Goal: Task Accomplishment & Management: Complete application form

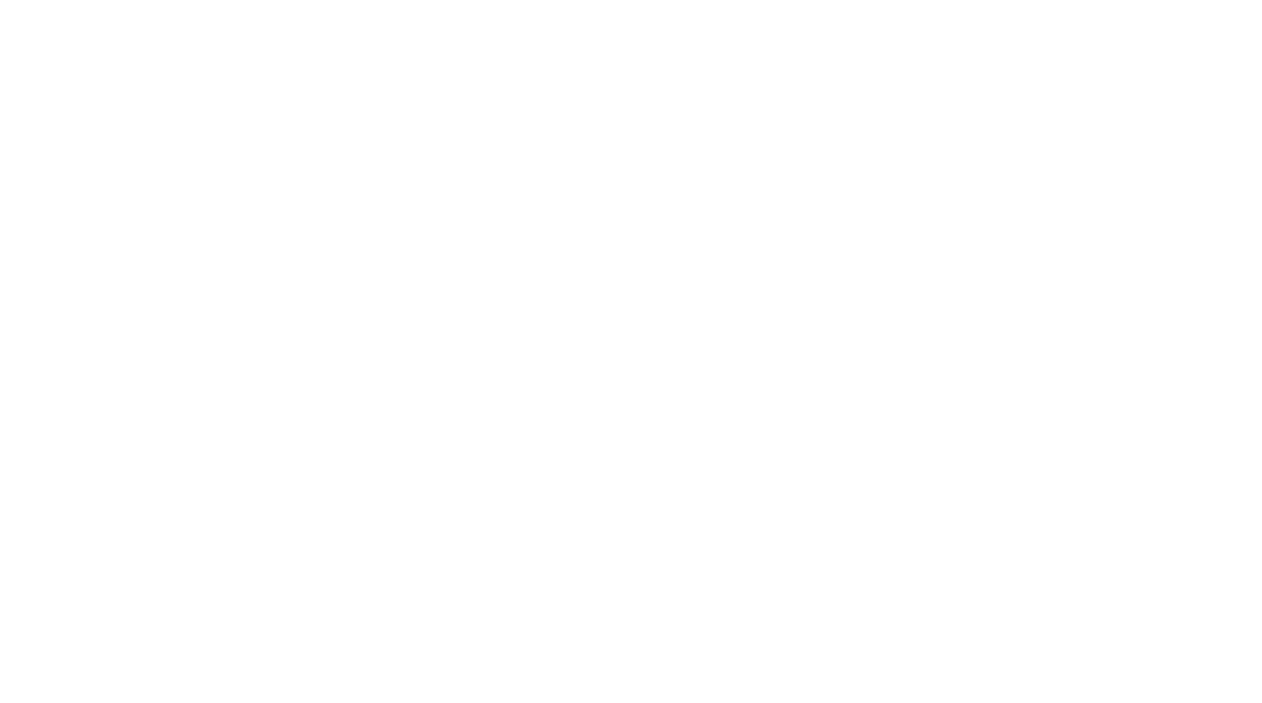
select select "Song"
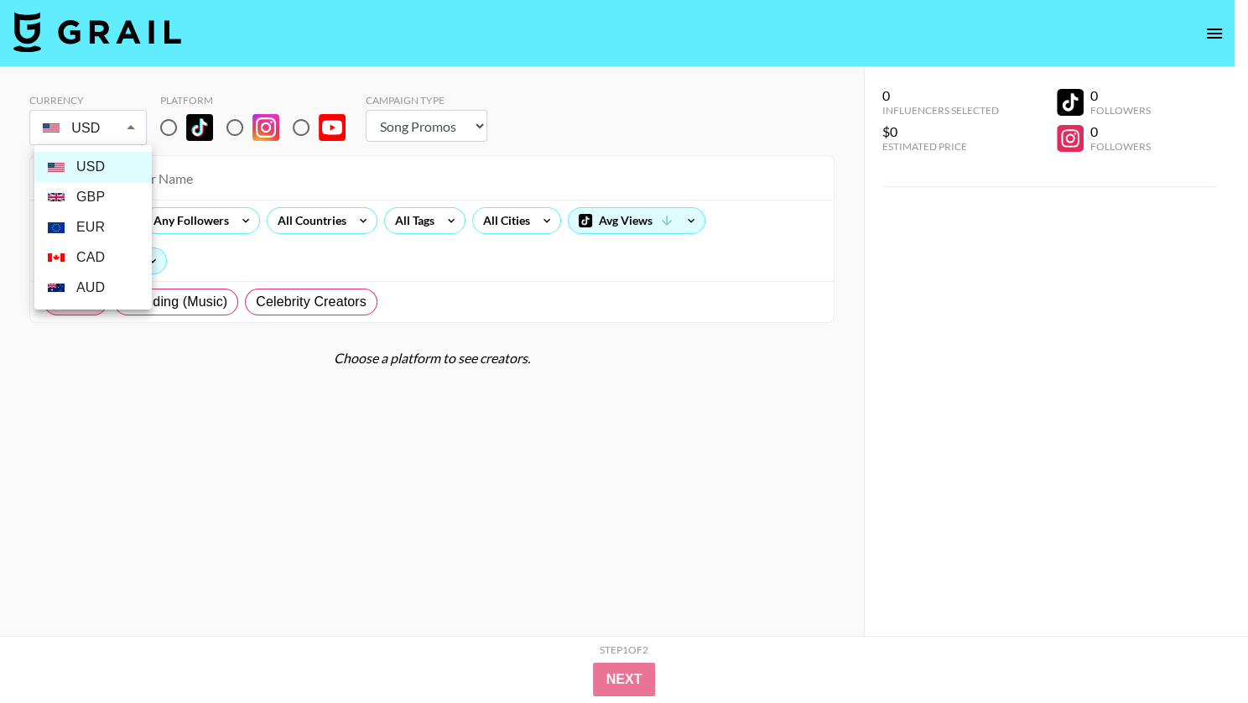
click at [103, 127] on body "Currency USD USD ​ Platform Campaign Type Choose Type... Song Promos Brand Prom…" at bounding box center [624, 385] width 1248 height 770
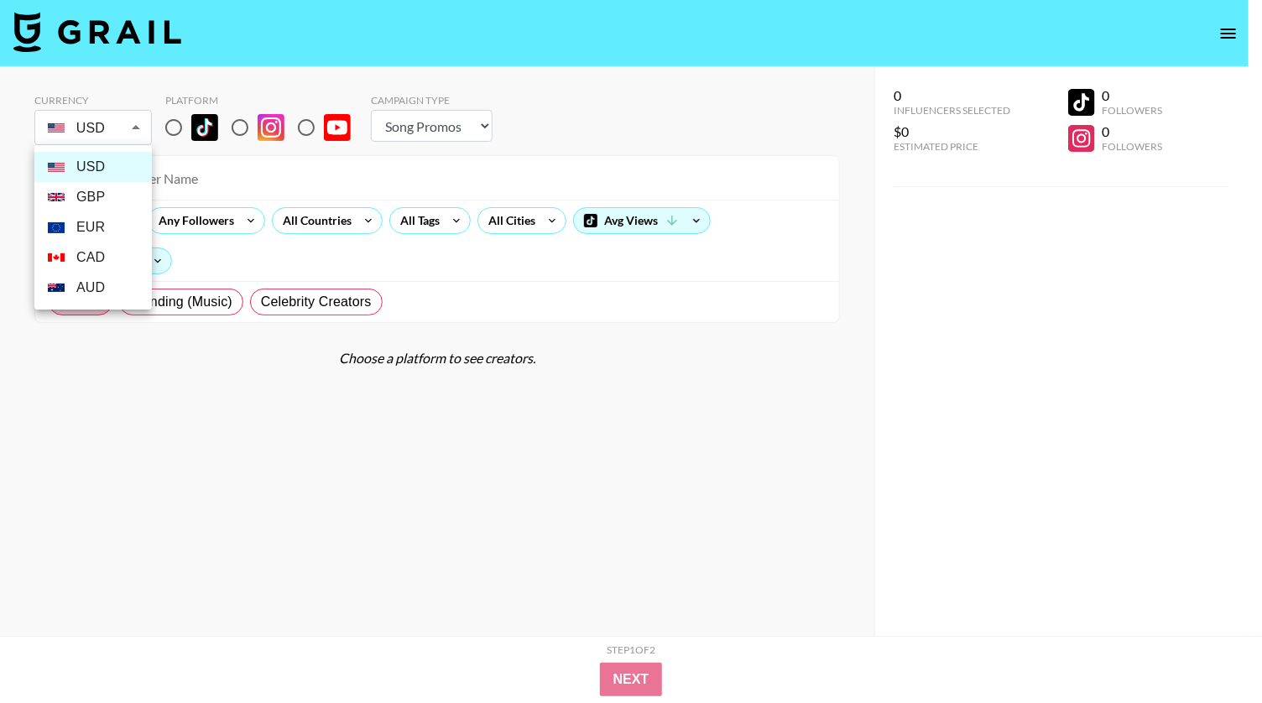
click at [107, 200] on li "GBP" at bounding box center [92, 197] width 117 height 30
type input "GBP"
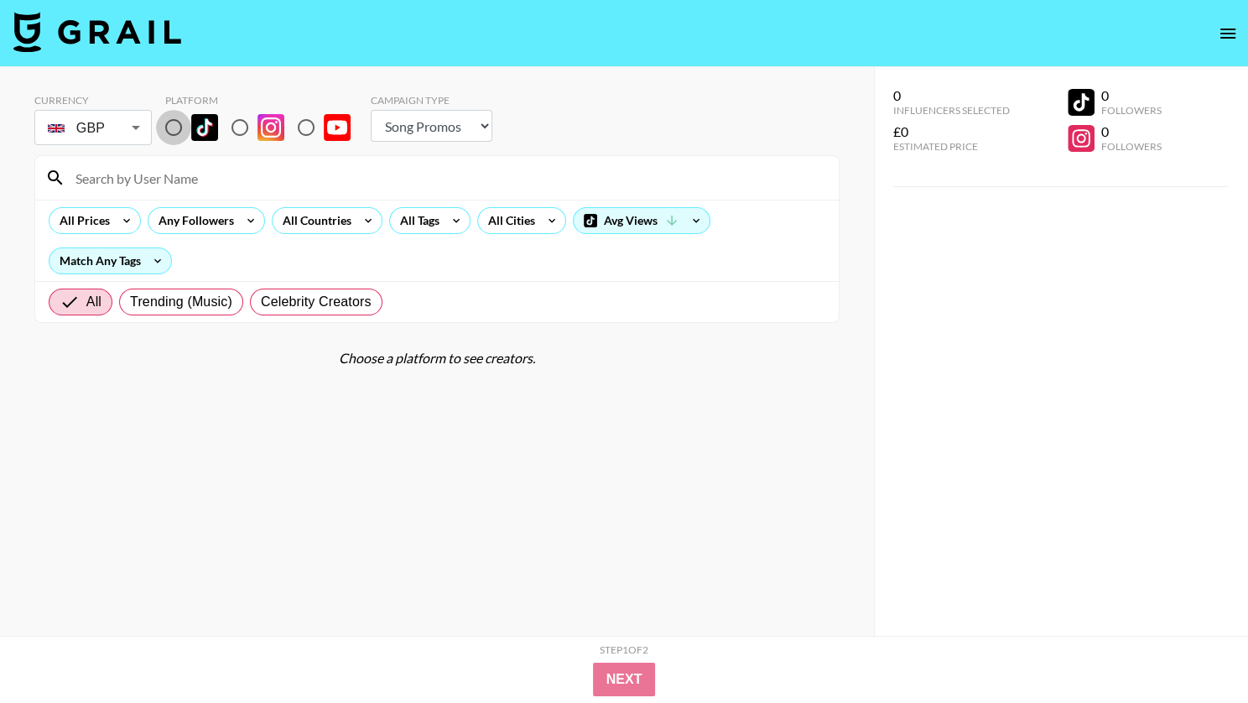
click at [169, 143] on input "radio" at bounding box center [173, 127] width 35 height 35
radio input "true"
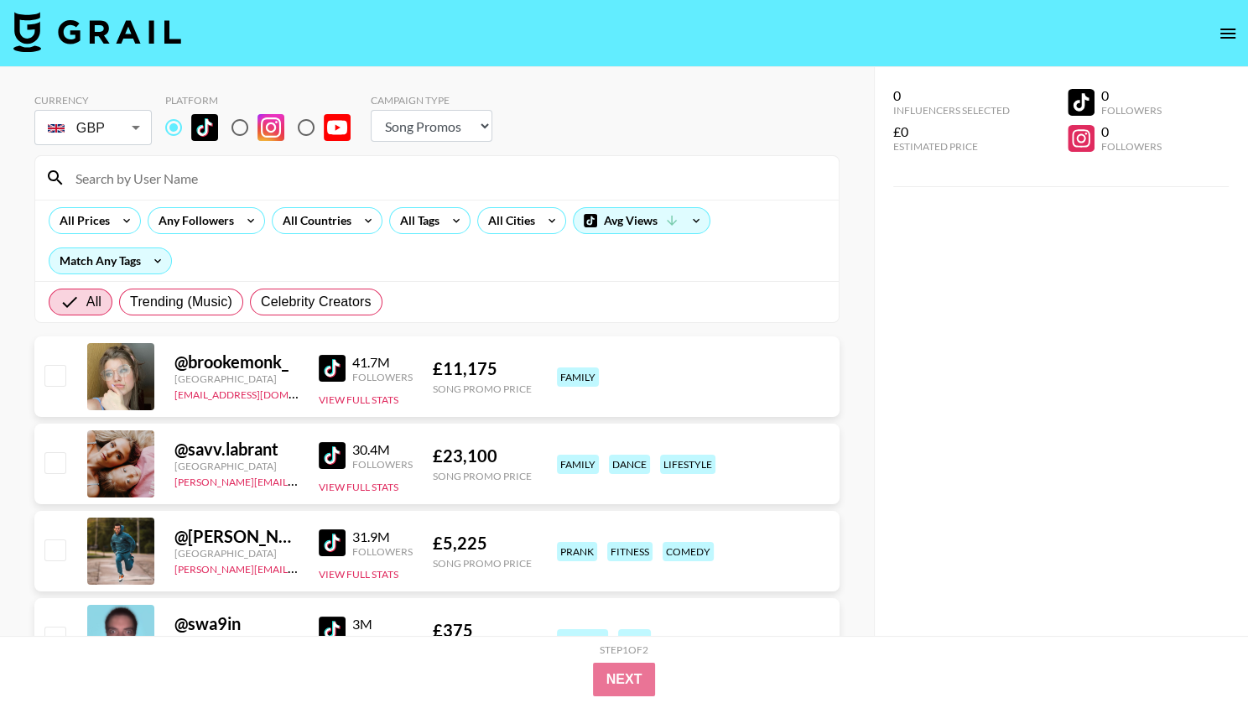
click at [186, 181] on input at bounding box center [447, 177] width 764 height 27
paste input "pizza4alice"
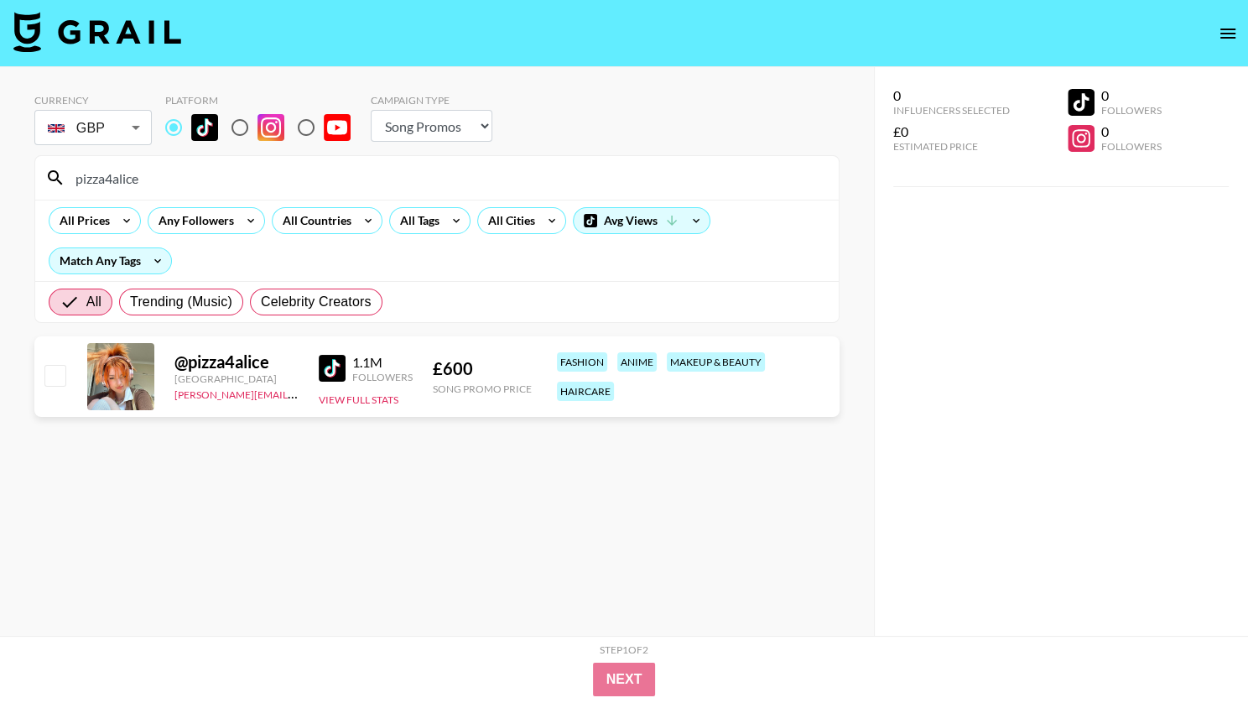
type input "pizza4alice"
click at [65, 384] on div at bounding box center [54, 376] width 26 height 29
click at [58, 376] on input "checkbox" at bounding box center [54, 375] width 20 height 20
checkbox input "true"
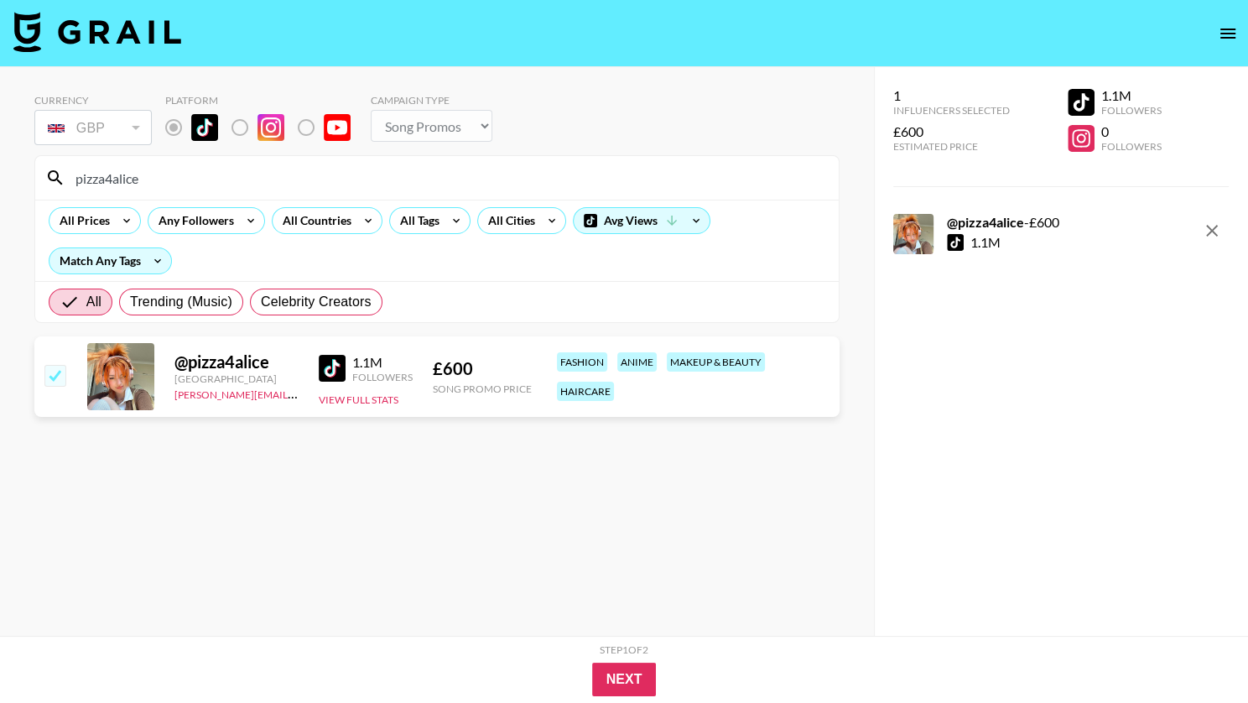
click at [133, 173] on input "pizza4alice" at bounding box center [447, 177] width 764 height 27
paste input "[PERSON_NAME].[PERSON_NAME]"
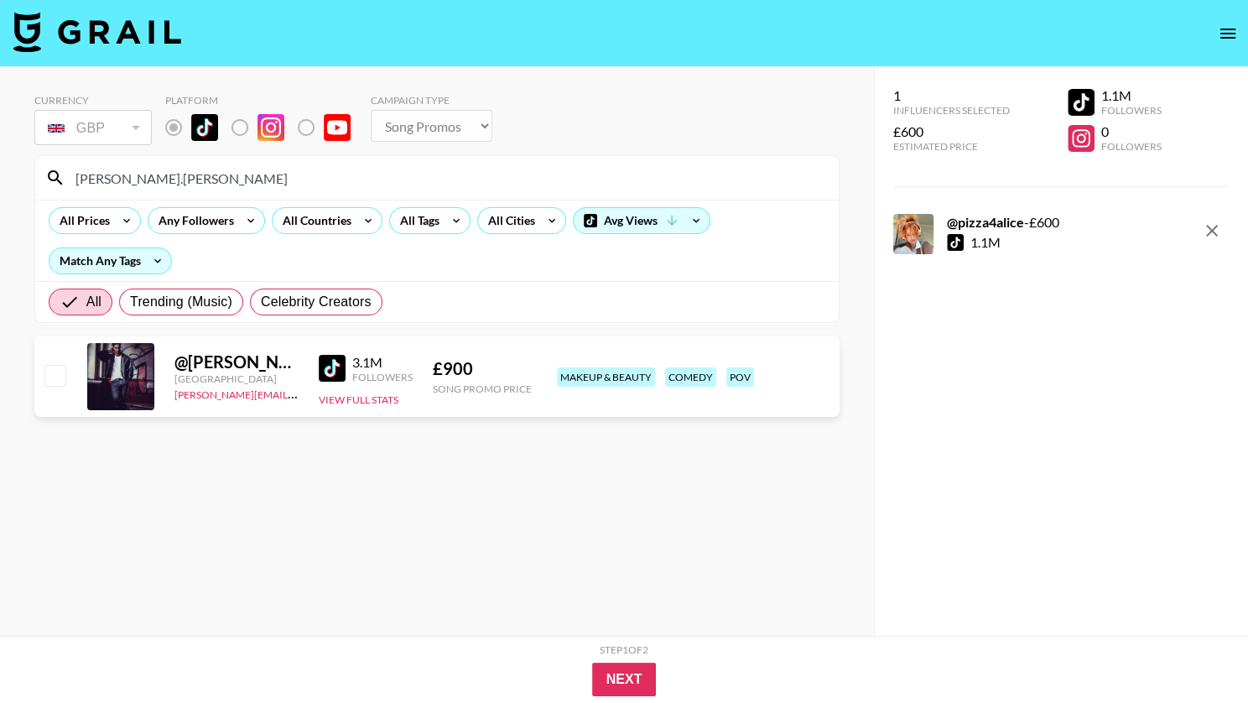
type input "[PERSON_NAME].[PERSON_NAME]"
click at [53, 373] on input "checkbox" at bounding box center [54, 375] width 20 height 20
checkbox input "true"
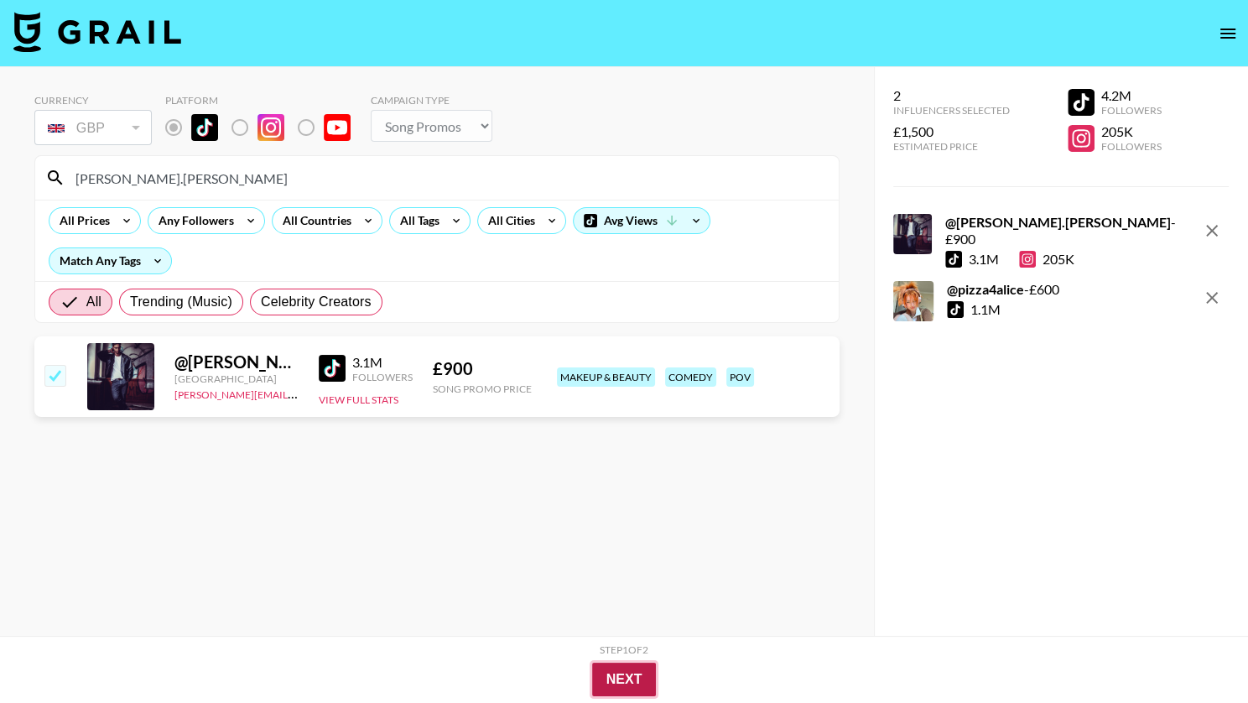
click at [618, 675] on button "Next" at bounding box center [624, 680] width 65 height 34
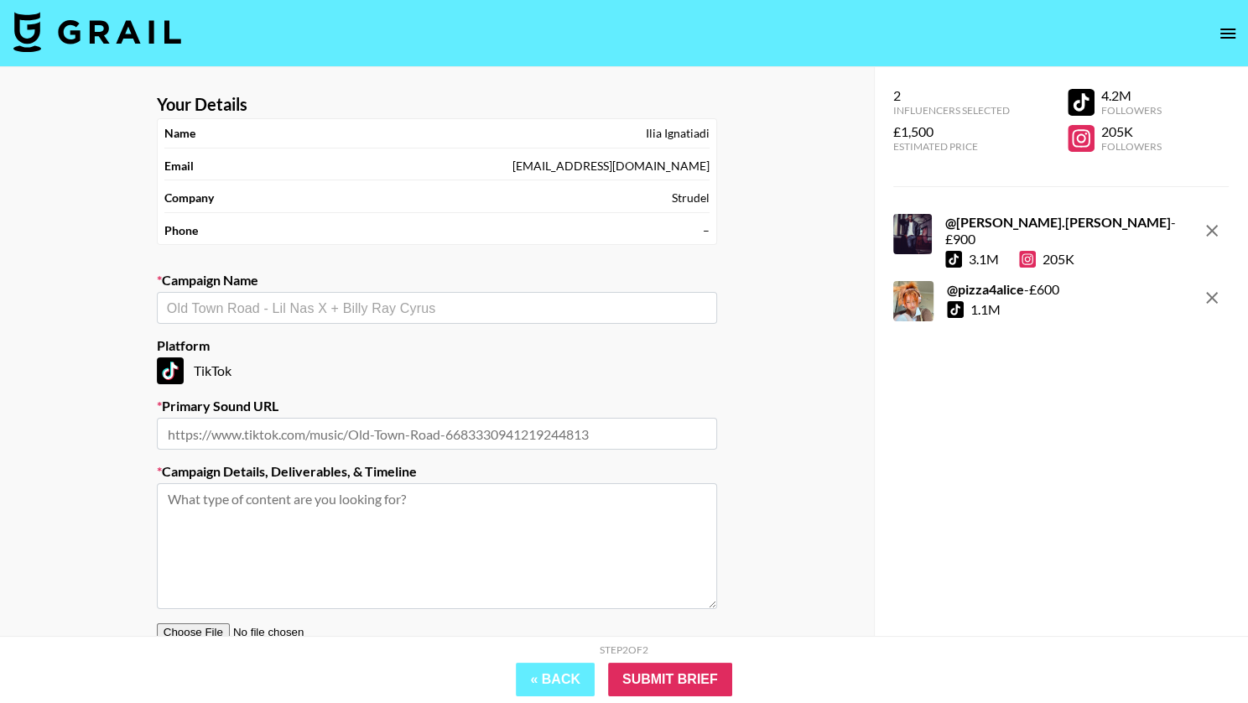
click at [283, 286] on label "Campaign Name" at bounding box center [437, 280] width 560 height 17
click at [290, 309] on input "text" at bounding box center [437, 308] width 540 height 19
click at [296, 344] on li "[PERSON_NAME] - Cold" at bounding box center [437, 342] width 560 height 27
type input "[PERSON_NAME] - Cold"
type input "[URL][DOMAIN_NAME]"
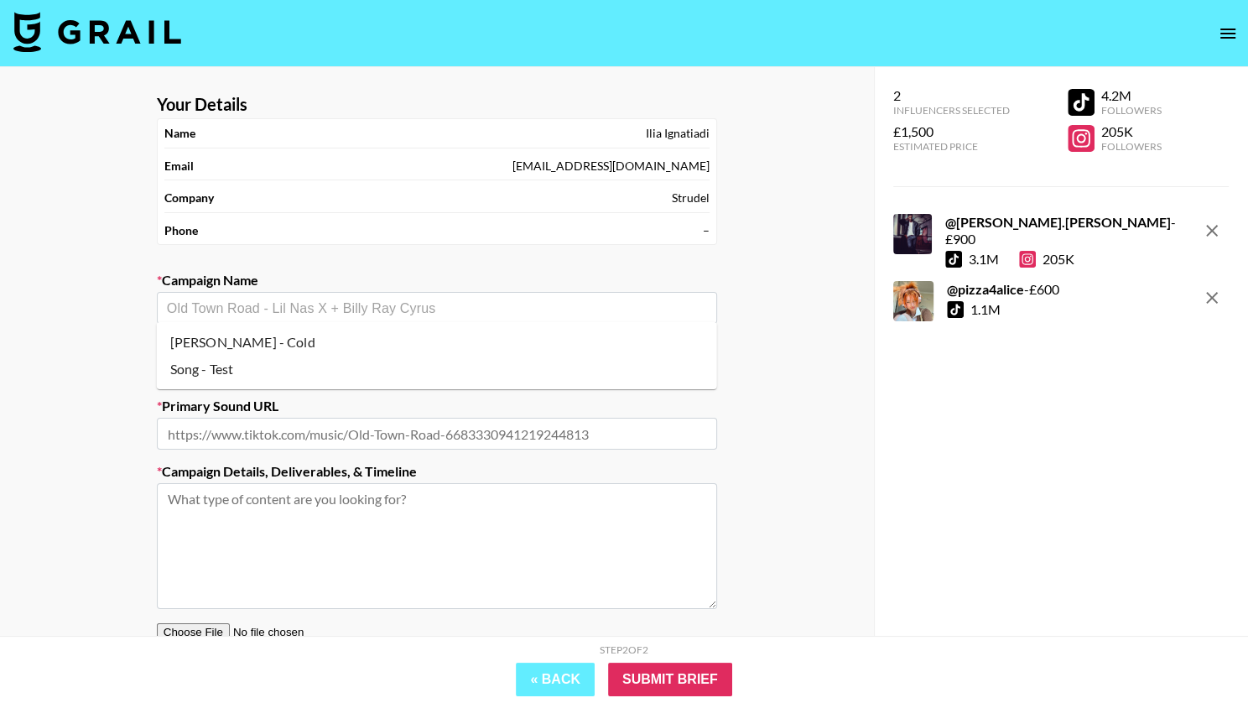
type textarea "TikTok -- TikTok -- We're looking for makeup/transition videos based on the vid…"
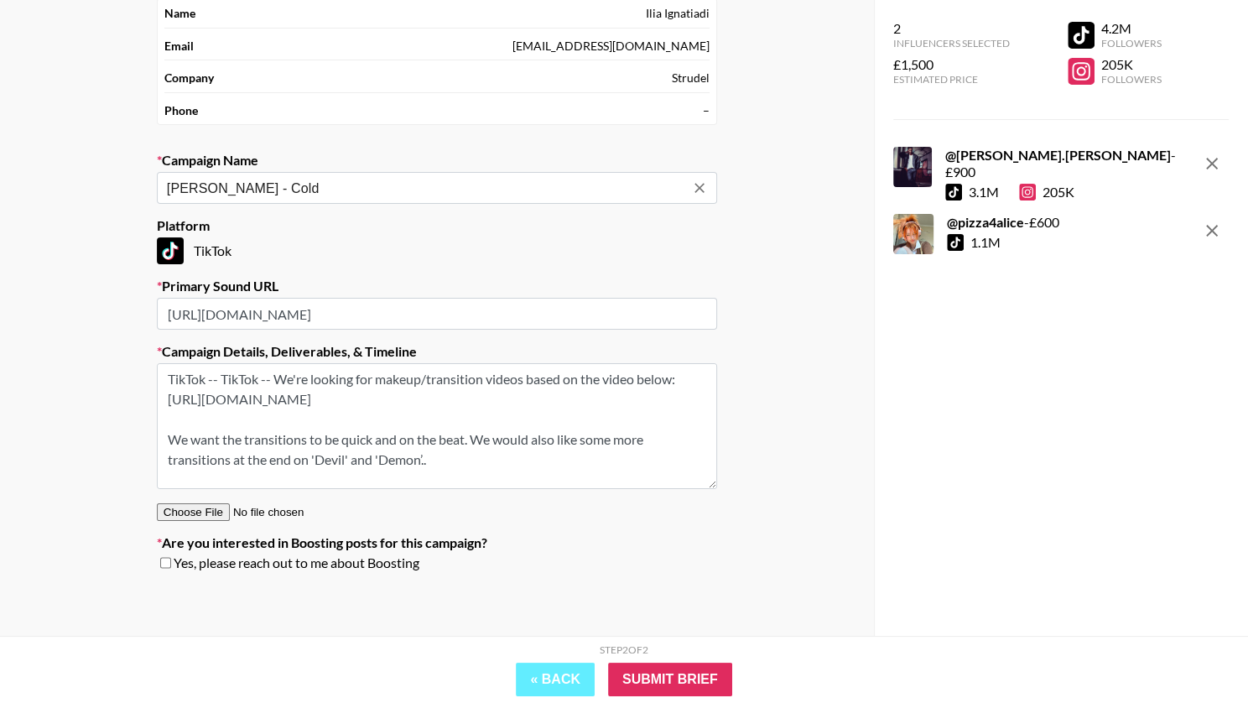
scroll to position [25, 0]
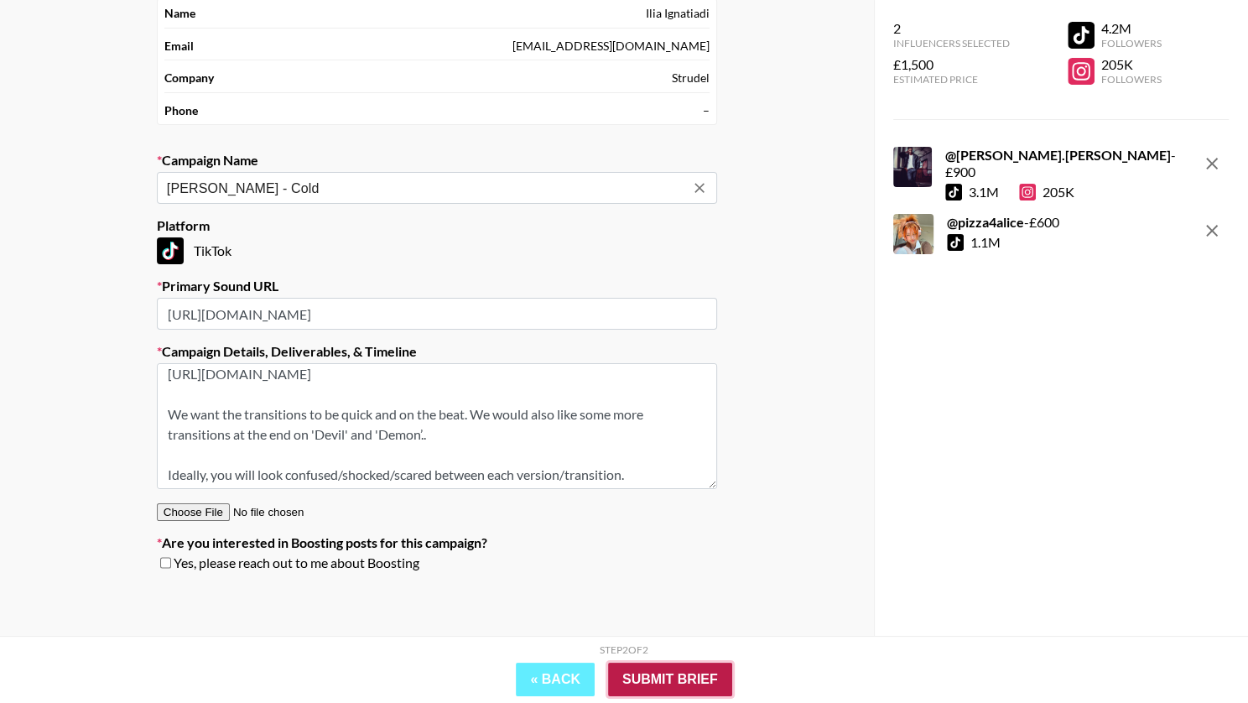
click at [628, 675] on input "Submit Brief" at bounding box center [670, 680] width 124 height 34
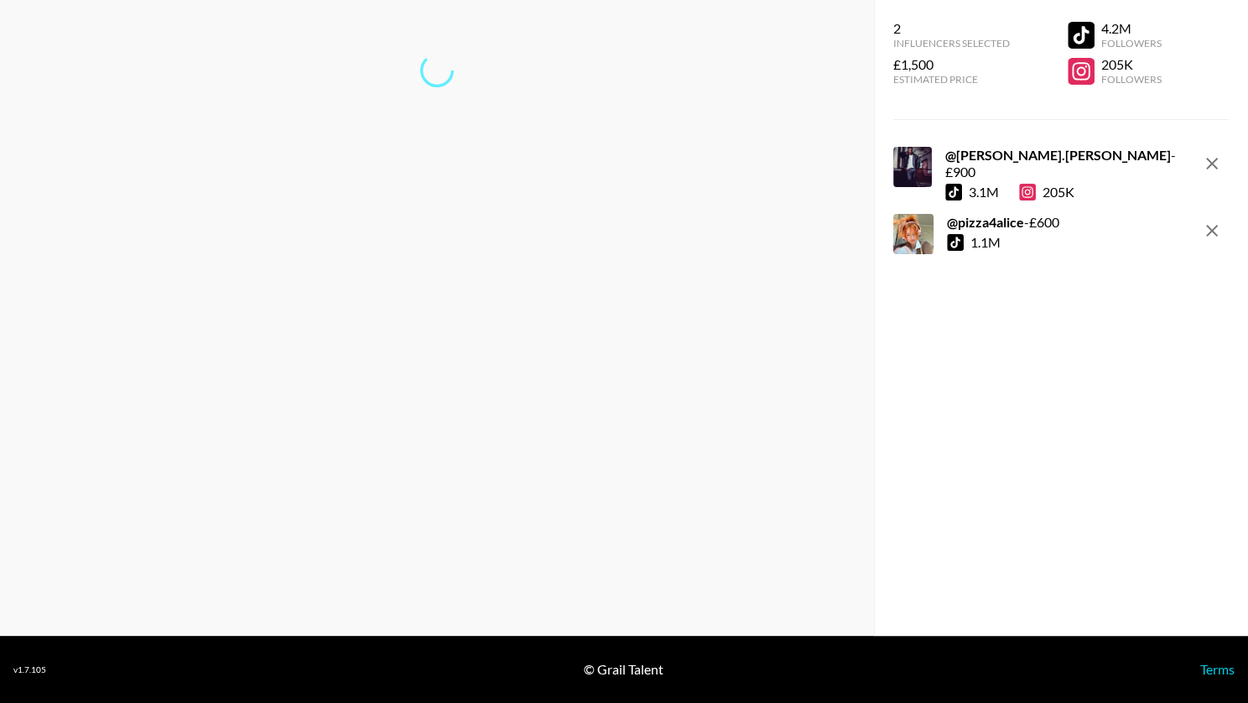
scroll to position [67, 0]
